Goal: Book appointment/travel/reservation

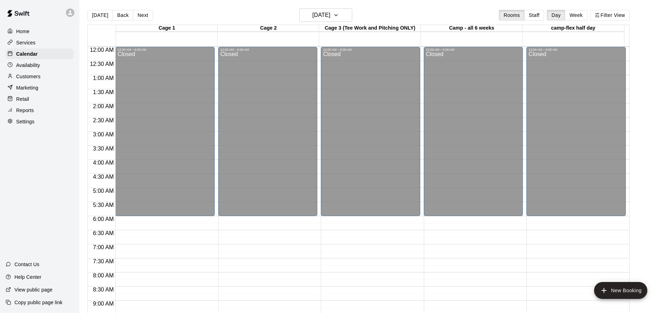
scroll to position [382, 0]
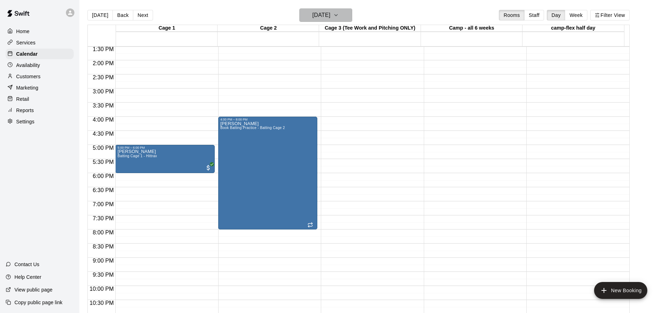
click at [322, 17] on h6 "[DATE]" at bounding box center [321, 15] width 18 height 10
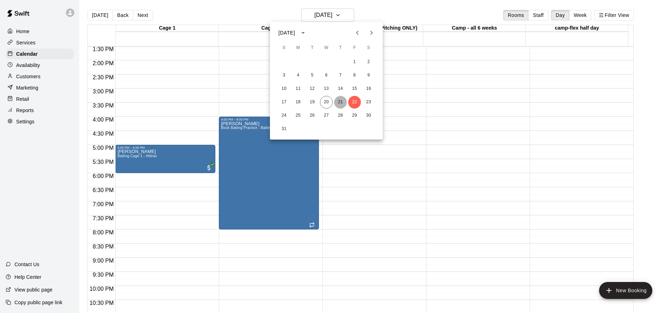
click at [343, 102] on button "21" at bounding box center [340, 102] width 13 height 13
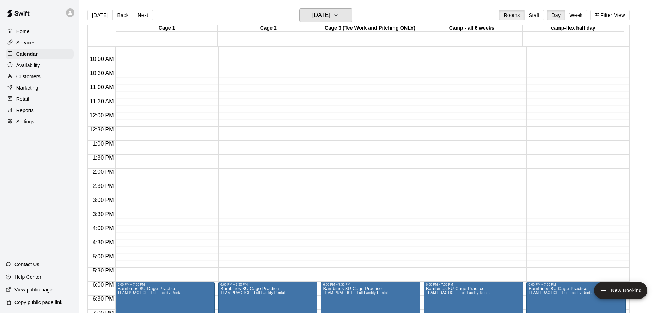
scroll to position [403, 0]
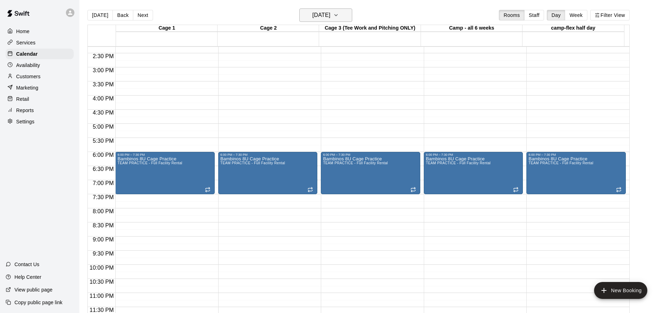
click at [312, 19] on h6 "[DATE]" at bounding box center [321, 15] width 18 height 10
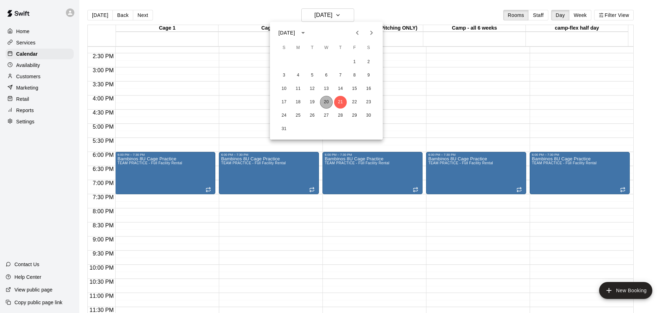
click at [330, 105] on button "20" at bounding box center [326, 102] width 13 height 13
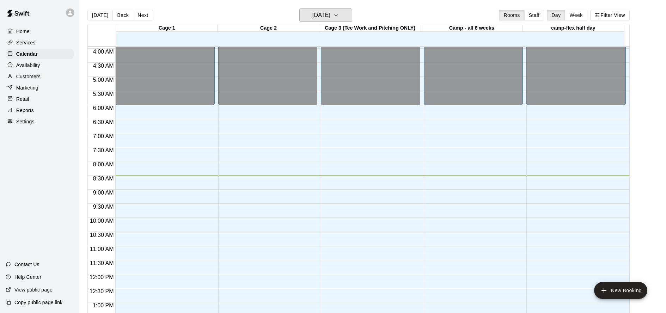
scroll to position [101, 0]
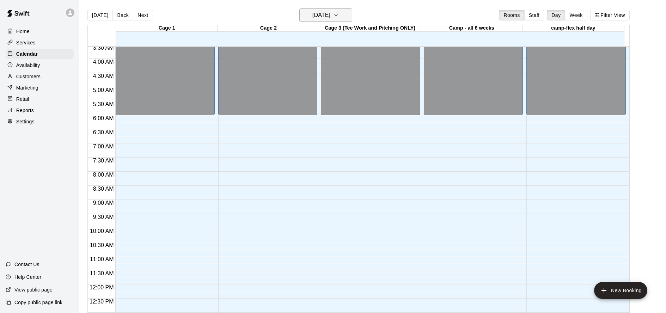
click at [330, 17] on h6 "[DATE]" at bounding box center [321, 15] width 18 height 10
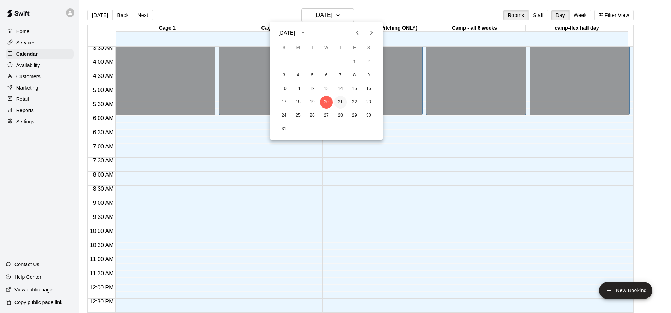
click at [337, 100] on button "21" at bounding box center [340, 102] width 13 height 13
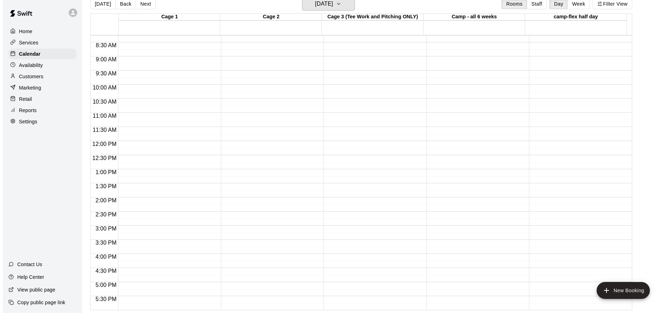
scroll to position [197, 0]
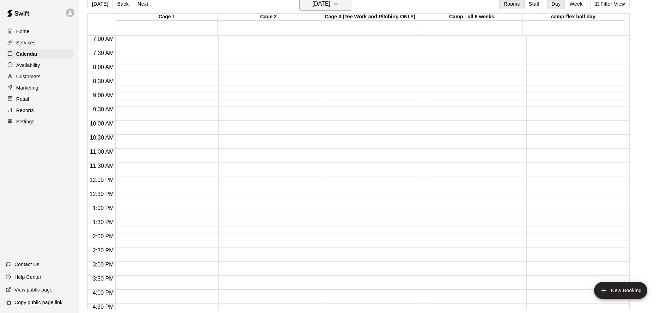
click at [318, 7] on h6 "[DATE]" at bounding box center [321, 4] width 18 height 10
click at [357, 90] on button "22" at bounding box center [354, 91] width 13 height 13
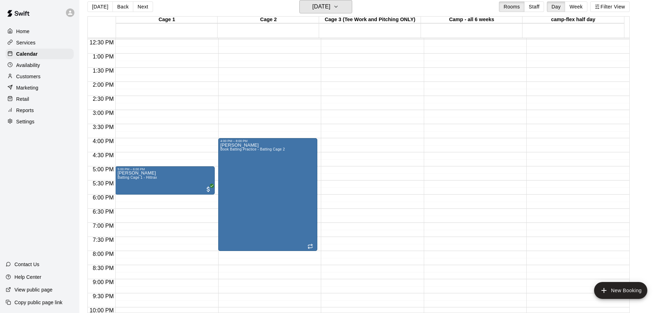
scroll to position [350, 0]
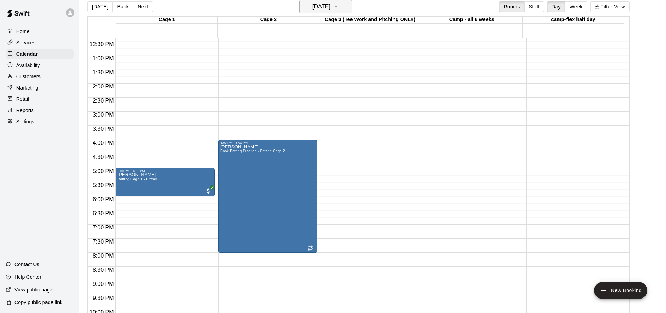
click at [325, 10] on h6 "[DATE]" at bounding box center [321, 7] width 18 height 10
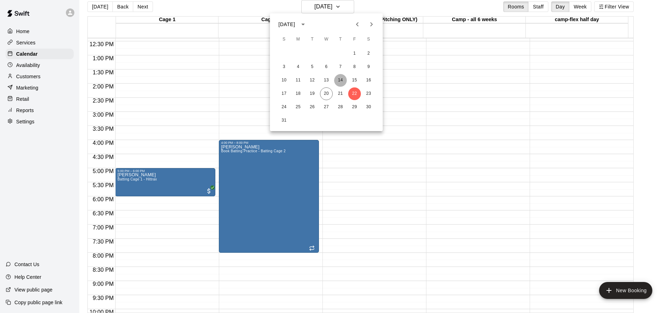
click at [341, 78] on button "14" at bounding box center [340, 80] width 13 height 13
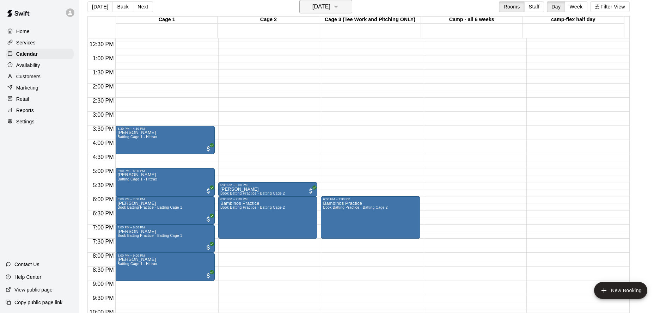
click at [330, 8] on h6 "[DATE]" at bounding box center [321, 7] width 18 height 10
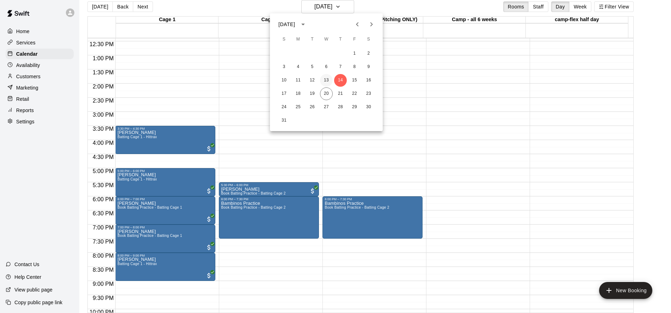
click at [327, 80] on button "13" at bounding box center [326, 80] width 13 height 13
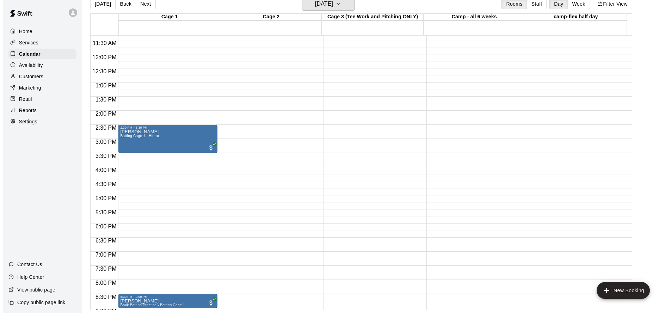
scroll to position [291, 0]
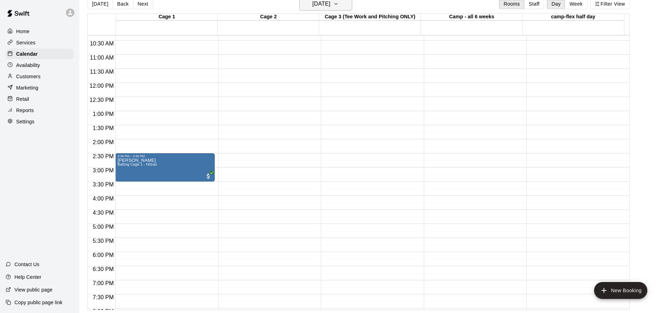
click at [330, 4] on h6 "[DATE]" at bounding box center [321, 4] width 18 height 10
click at [411, 45] on div at bounding box center [335, 156] width 671 height 313
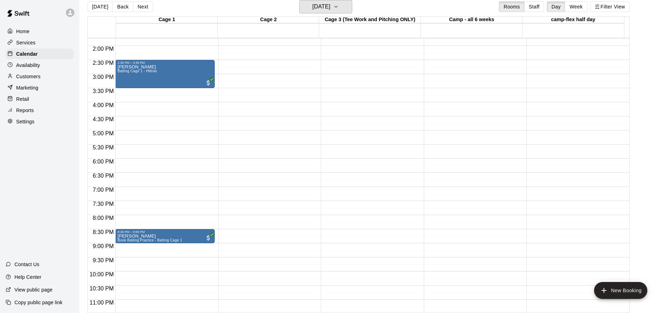
scroll to position [403, 0]
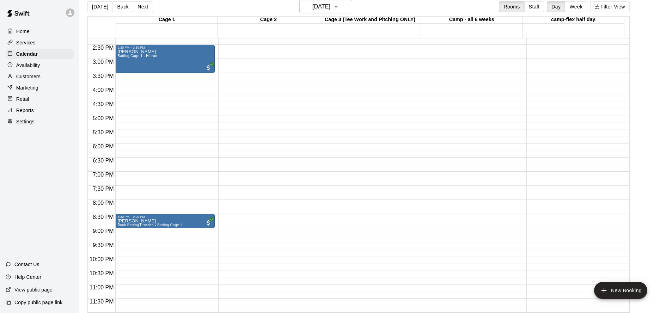
click at [28, 76] on p "Customers" at bounding box center [28, 76] width 24 height 7
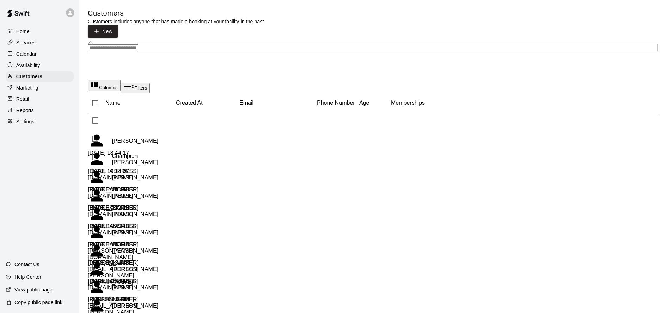
click at [120, 44] on div "​ ​" at bounding box center [373, 47] width 570 height 7
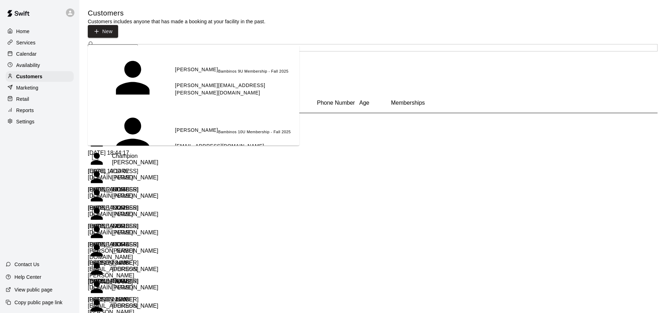
type input "*****"
click at [175, 65] on div "[PERSON_NAME] Bambinos 10U Membership - Fall 2025 [EMAIL_ADDRESS][DOMAIN_NAME]" at bounding box center [233, 79] width 116 height 28
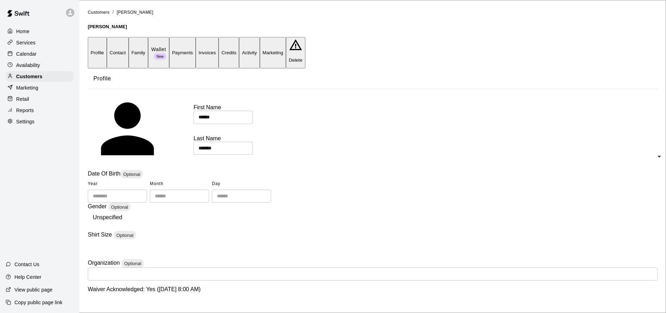
click at [239, 45] on button "Credits" at bounding box center [229, 52] width 20 height 31
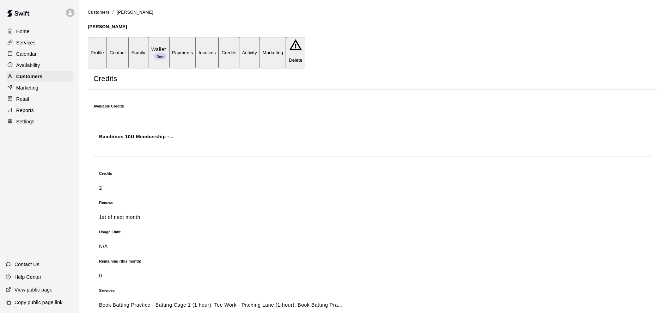
click at [196, 45] on button "Payments" at bounding box center [182, 52] width 26 height 31
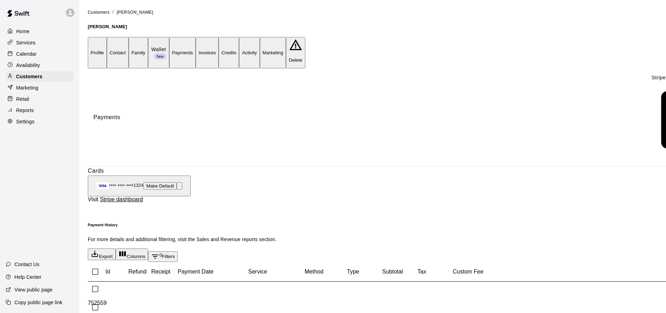
click at [219, 44] on button "Invoices" at bounding box center [207, 52] width 23 height 31
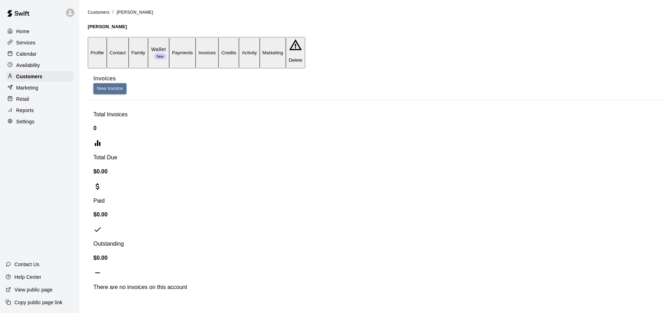
click at [260, 42] on button "Activity" at bounding box center [249, 52] width 20 height 31
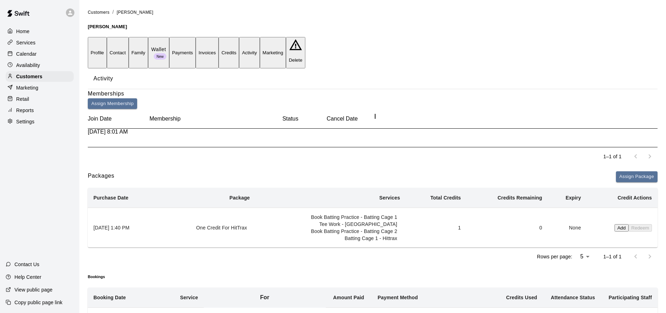
click at [239, 41] on button "Credits" at bounding box center [229, 52] width 20 height 31
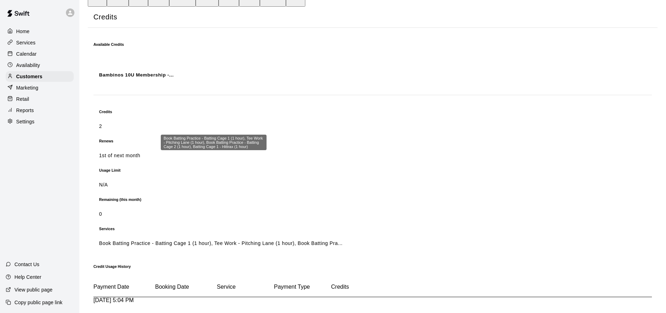
scroll to position [87, 0]
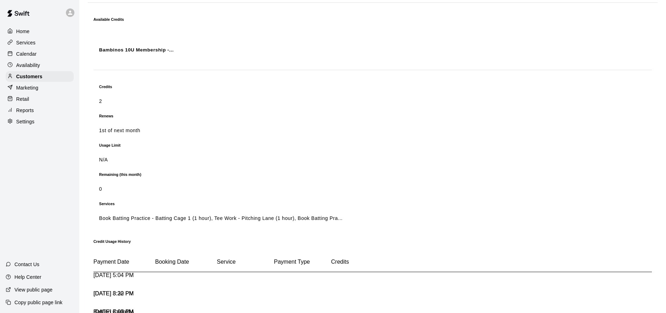
click at [151, 309] on div "Batting Cage 1 - Hittrax" at bounding box center [121, 315] width 57 height 13
click at [34, 56] on p "Calendar" at bounding box center [26, 53] width 20 height 7
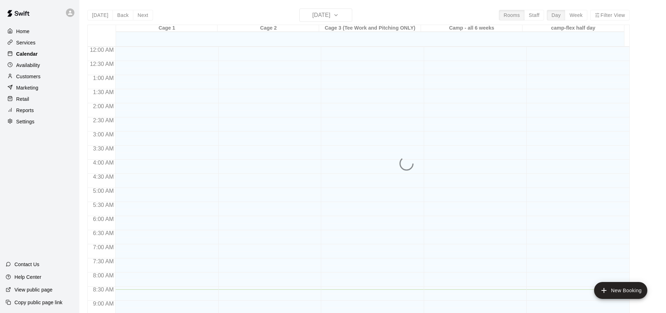
scroll to position [243, 0]
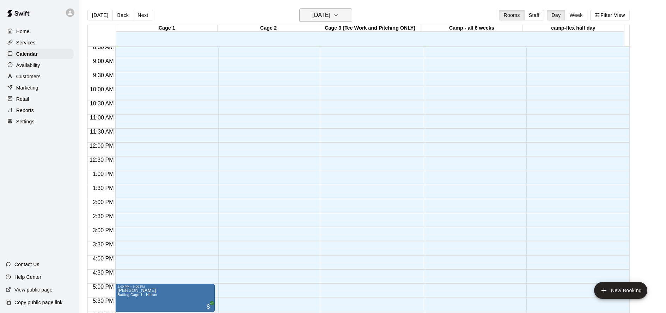
click at [315, 19] on h6 "[DATE]" at bounding box center [321, 15] width 18 height 10
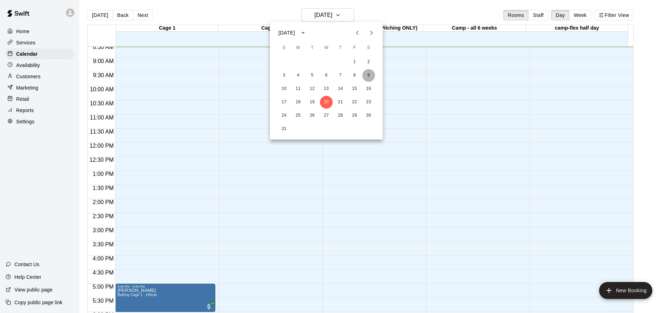
click at [367, 75] on button "9" at bounding box center [368, 75] width 13 height 13
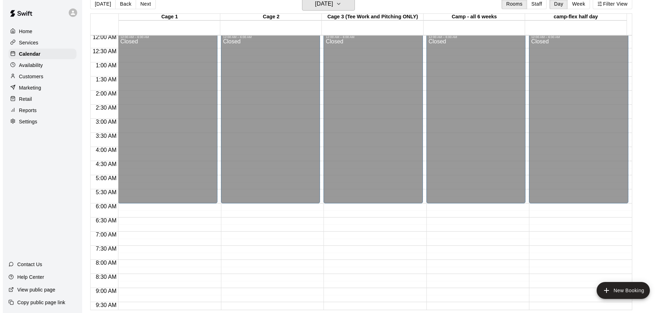
scroll to position [0, 0]
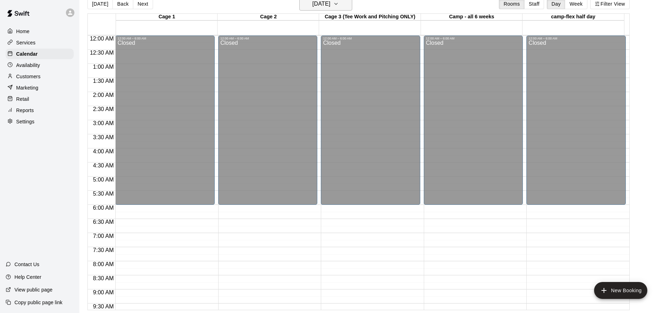
click at [325, 4] on h6 "[DATE]" at bounding box center [321, 4] width 18 height 10
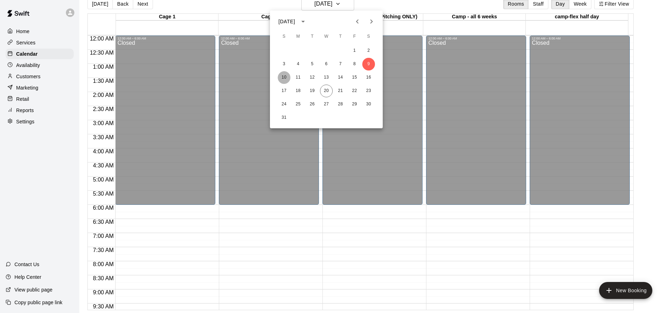
click at [282, 77] on button "10" at bounding box center [284, 77] width 13 height 13
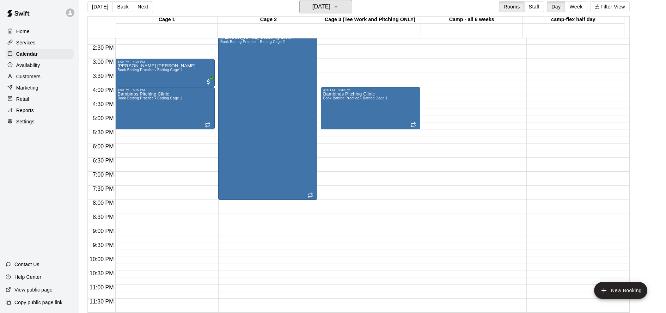
scroll to position [211, 0]
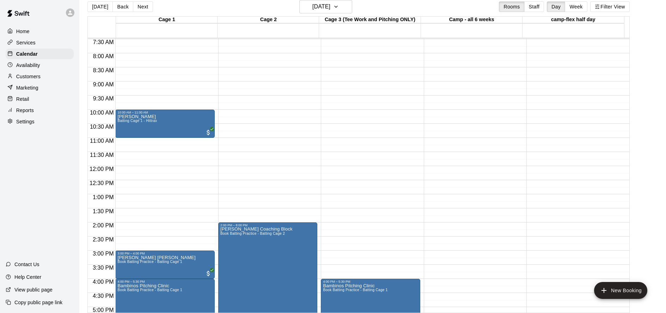
click at [354, 11] on div "[DATE] Back [DATE][DATE] Rooms Staff Day Week Filter View" at bounding box center [358, 8] width 542 height 16
click at [339, 10] on icon "button" at bounding box center [336, 6] width 6 height 8
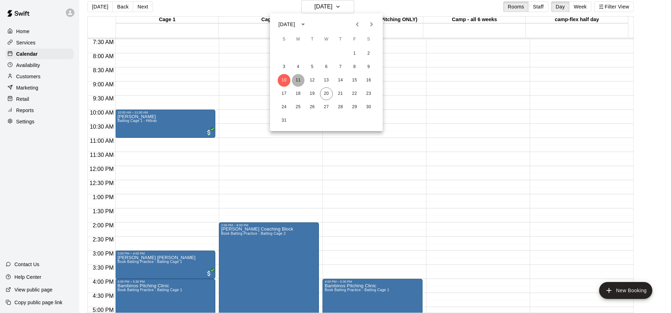
click at [299, 81] on button "11" at bounding box center [298, 80] width 13 height 13
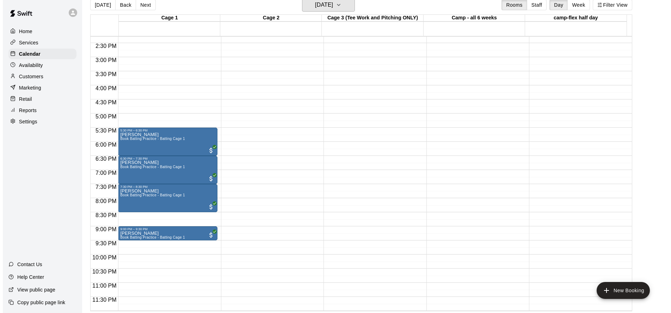
scroll to position [11, 0]
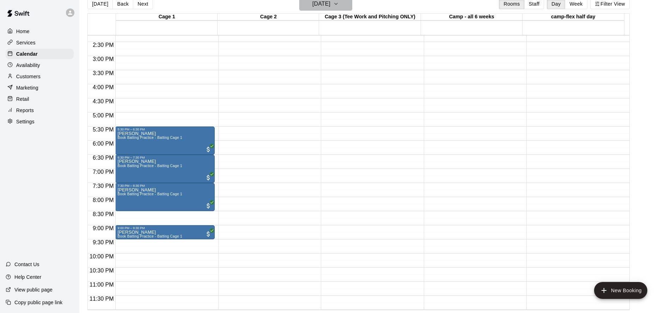
click at [330, 6] on h6 "[DATE]" at bounding box center [321, 4] width 18 height 10
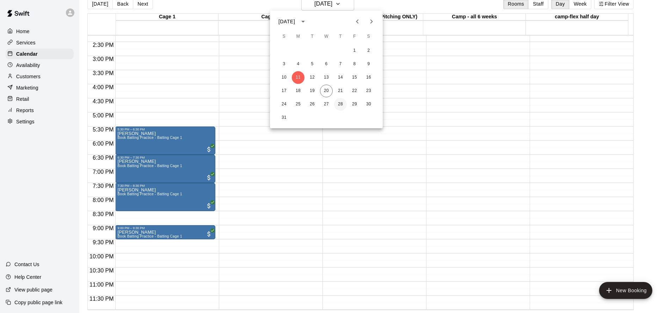
click at [340, 104] on button "28" at bounding box center [340, 104] width 13 height 13
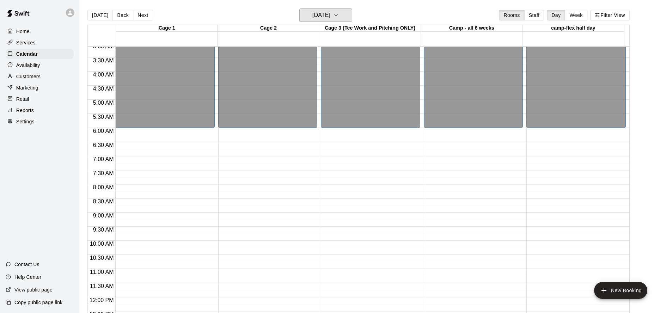
scroll to position [46, 0]
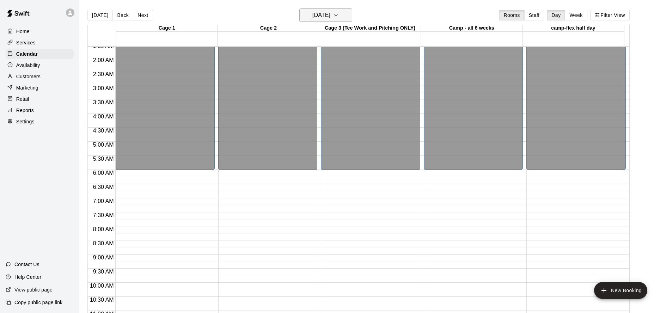
click at [330, 16] on h6 "[DATE]" at bounding box center [321, 15] width 18 height 10
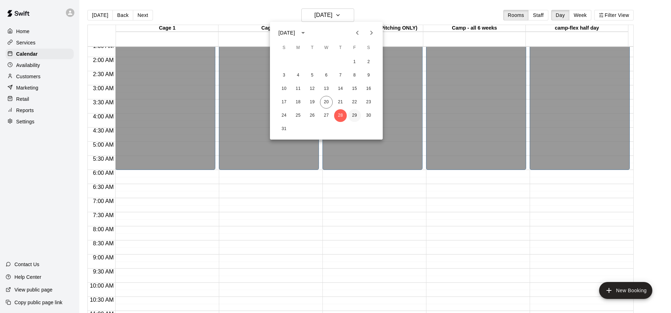
click at [353, 116] on button "29" at bounding box center [354, 115] width 13 height 13
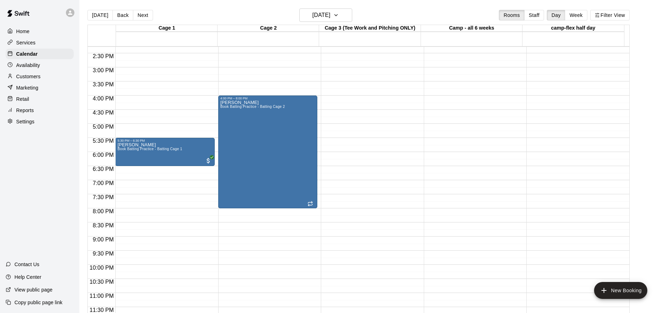
scroll to position [279, 0]
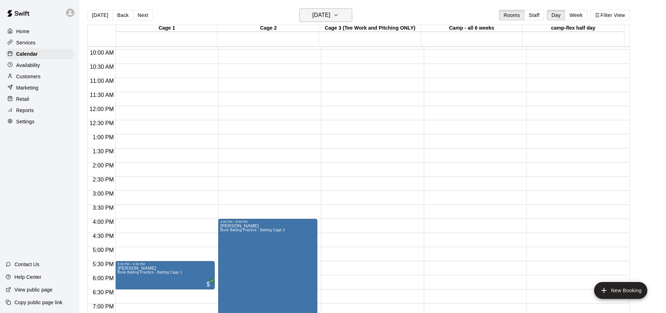
click at [312, 17] on h6 "[DATE]" at bounding box center [321, 15] width 18 height 10
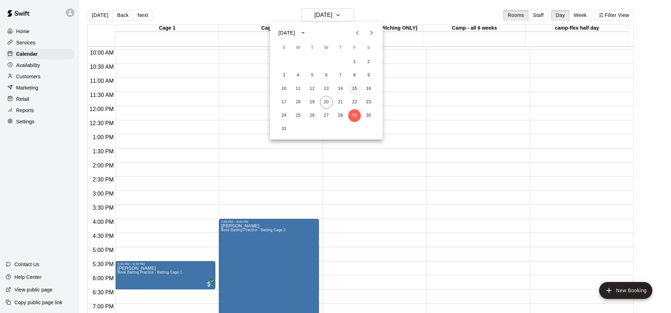
click at [353, 88] on button "15" at bounding box center [354, 89] width 13 height 13
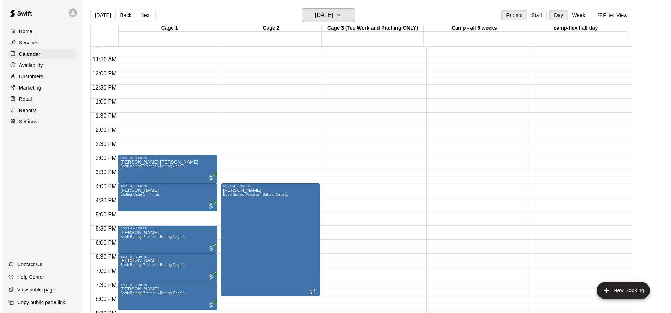
scroll to position [317, 0]
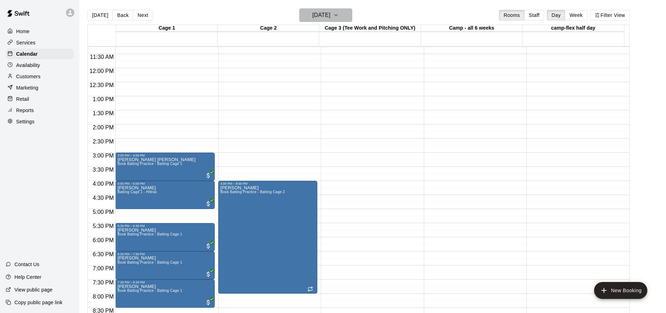
click at [330, 19] on h6 "[DATE]" at bounding box center [321, 15] width 18 height 10
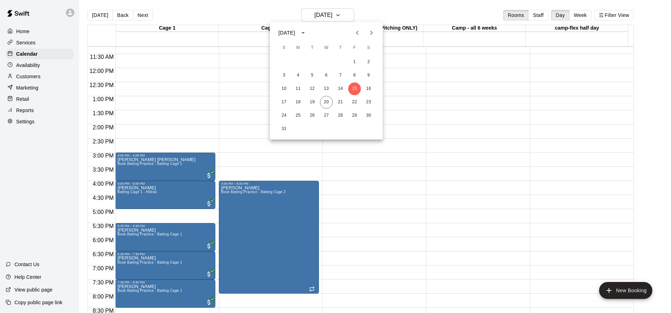
click at [205, 132] on div at bounding box center [335, 156] width 671 height 313
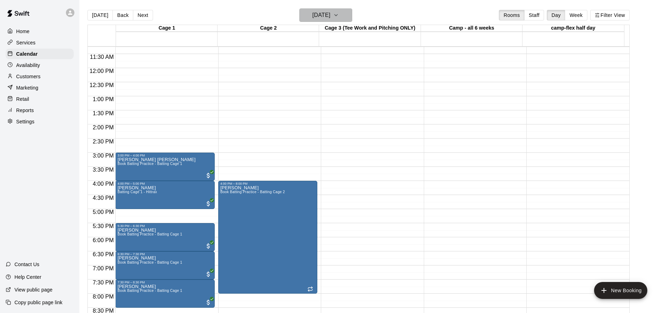
click at [329, 18] on h6 "[DATE]" at bounding box center [321, 15] width 18 height 10
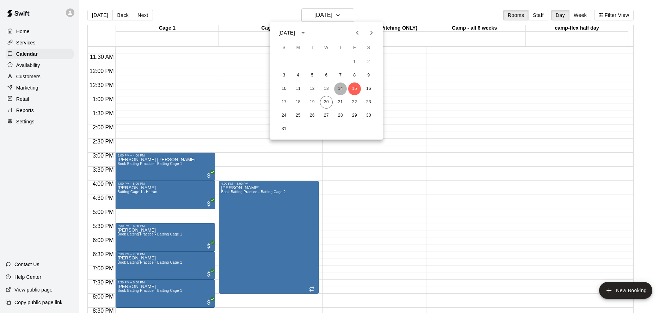
click at [341, 89] on button "14" at bounding box center [340, 89] width 13 height 13
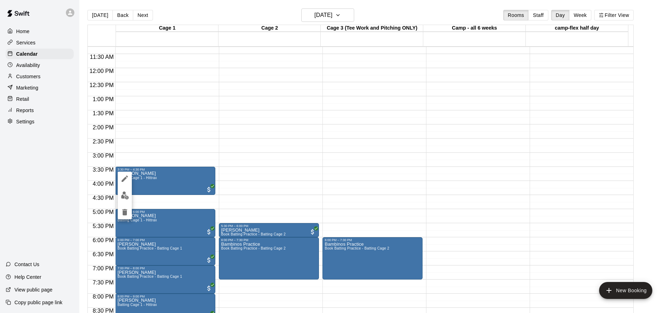
click at [336, 17] on div at bounding box center [335, 156] width 671 height 313
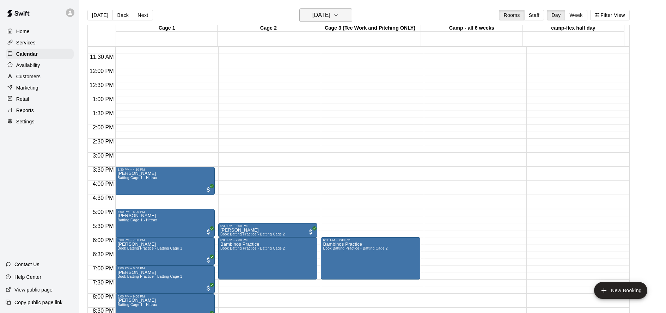
click at [330, 15] on h6 "[DATE]" at bounding box center [321, 15] width 18 height 10
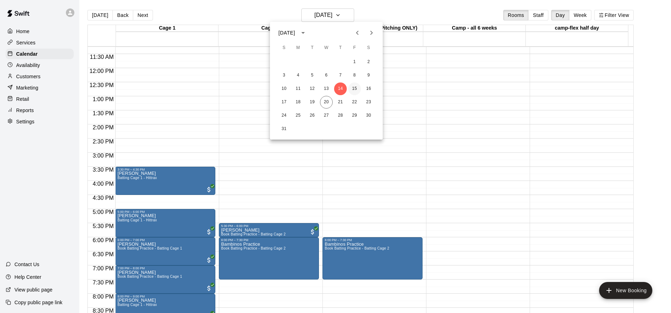
click at [355, 89] on button "15" at bounding box center [354, 89] width 13 height 13
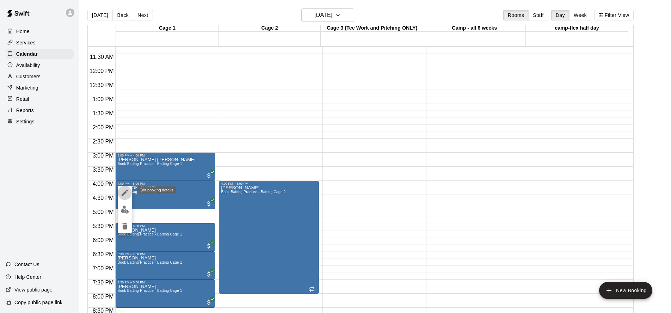
click at [126, 194] on icon "edit" at bounding box center [125, 193] width 8 height 8
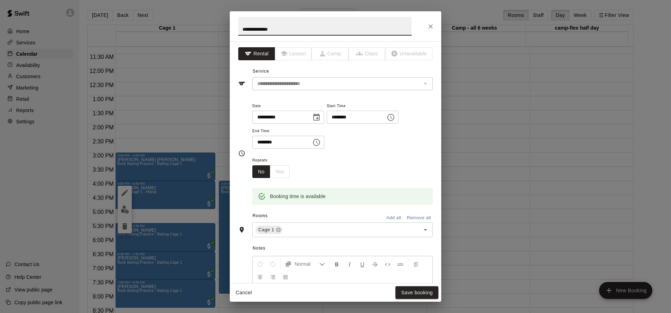
click at [260, 117] on input "**********" at bounding box center [279, 117] width 54 height 13
click at [318, 118] on icon "Choose date, selected date is Aug 15, 2025" at bounding box center [316, 117] width 8 height 8
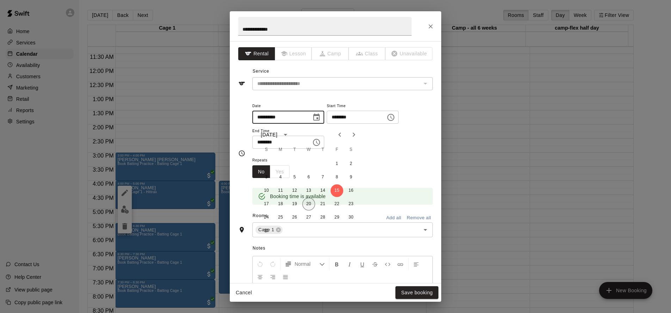
click at [307, 203] on button "20" at bounding box center [309, 204] width 13 height 13
type input "**********"
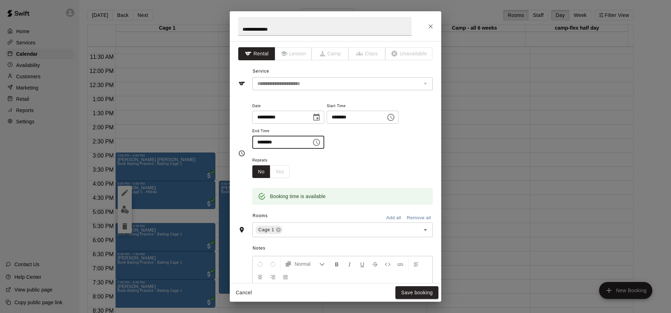
click at [260, 141] on input "********" at bounding box center [279, 142] width 54 height 13
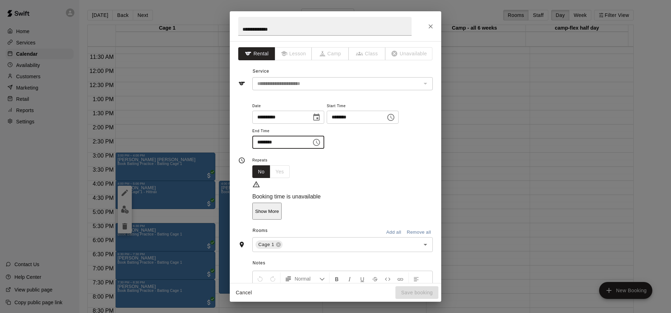
type input "********"
click at [336, 116] on input "********" at bounding box center [354, 117] width 54 height 13
click at [353, 117] on input "********" at bounding box center [354, 117] width 54 height 13
type input "********"
click at [258, 141] on input "********" at bounding box center [279, 142] width 54 height 13
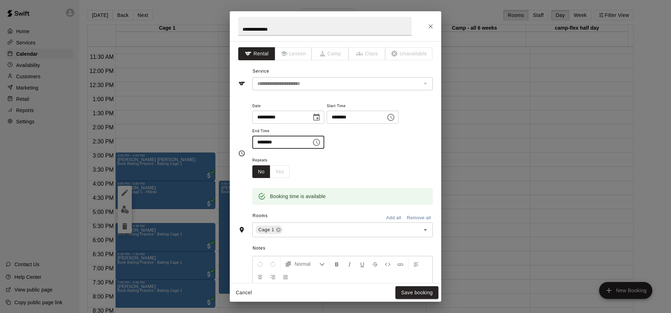
type input "********"
click at [384, 172] on div "Repeats No Yes" at bounding box center [342, 167] width 181 height 22
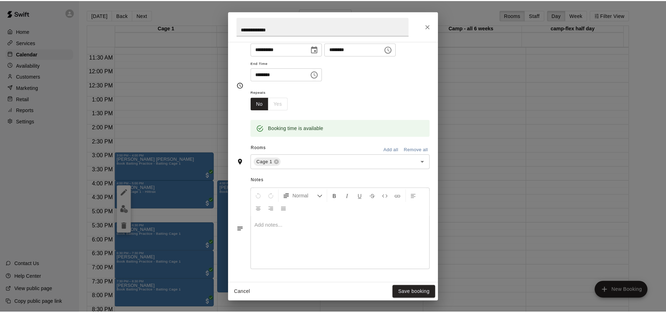
scroll to position [134, 0]
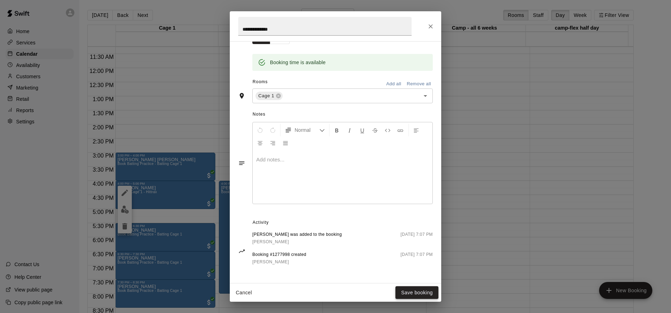
click at [410, 290] on button "Save booking" at bounding box center [417, 292] width 43 height 13
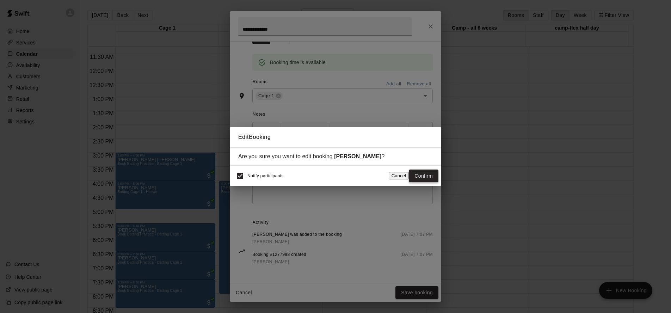
click at [423, 177] on button "Confirm" at bounding box center [424, 176] width 30 height 13
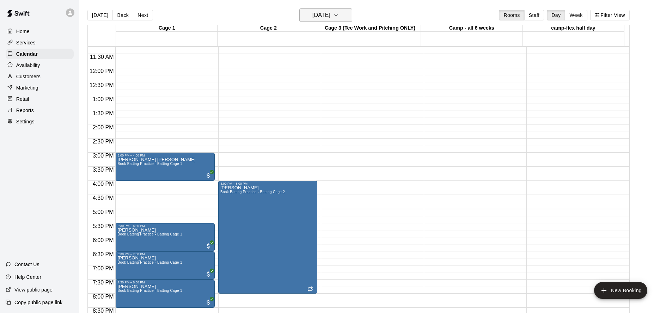
click at [330, 15] on h6 "[DATE]" at bounding box center [321, 15] width 18 height 10
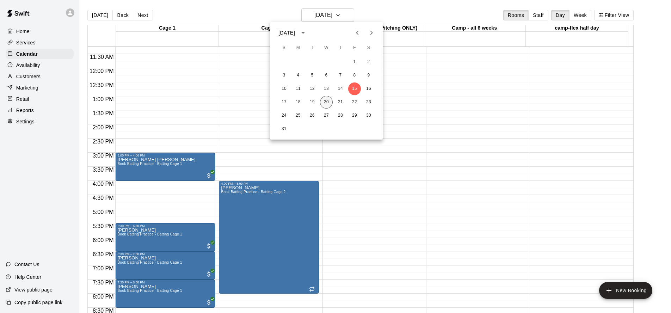
click at [327, 100] on button "20" at bounding box center [326, 102] width 13 height 13
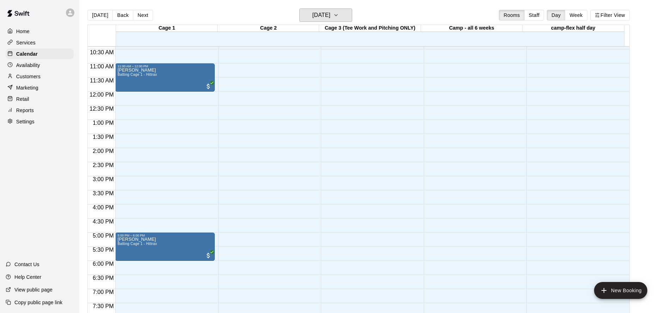
scroll to position [264, 0]
